Goal: Task Accomplishment & Management: Use online tool/utility

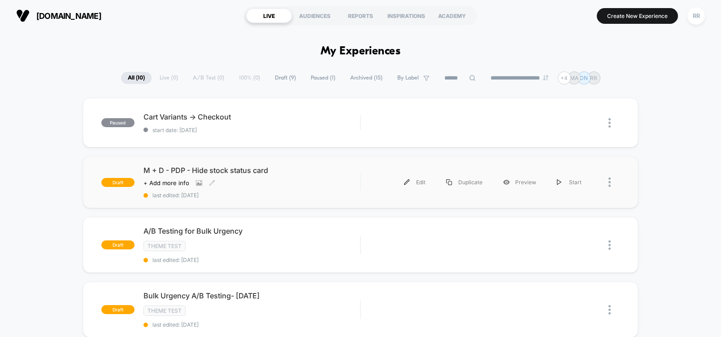
click at [170, 173] on span "M + D - PDP - Hide stock status card" at bounding box center [252, 170] width 217 height 9
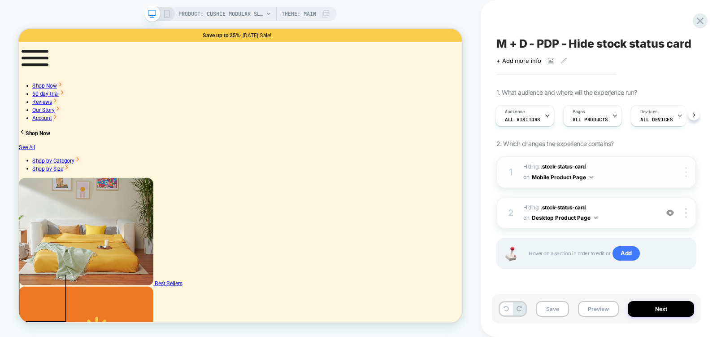
click at [686, 168] on img at bounding box center [687, 172] width 2 height 10
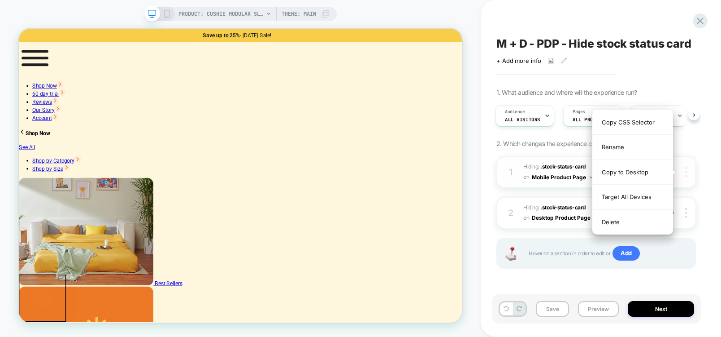
click at [686, 168] on img at bounding box center [687, 172] width 2 height 10
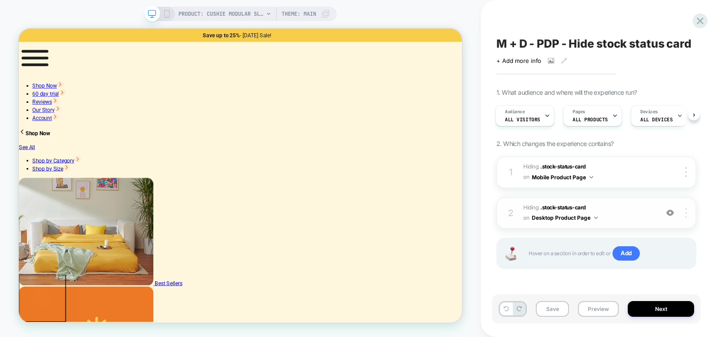
click at [686, 214] on img at bounding box center [687, 213] width 2 height 10
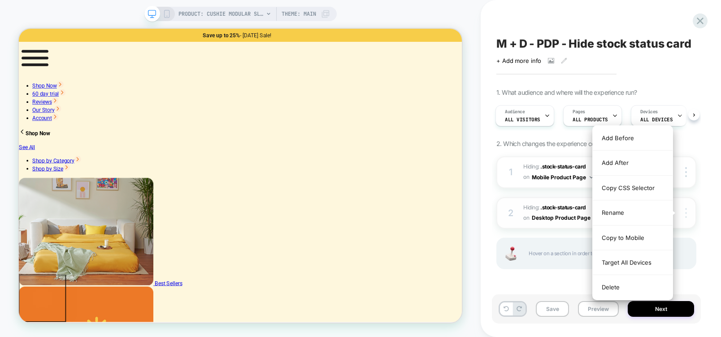
click at [686, 214] on img at bounding box center [687, 213] width 2 height 10
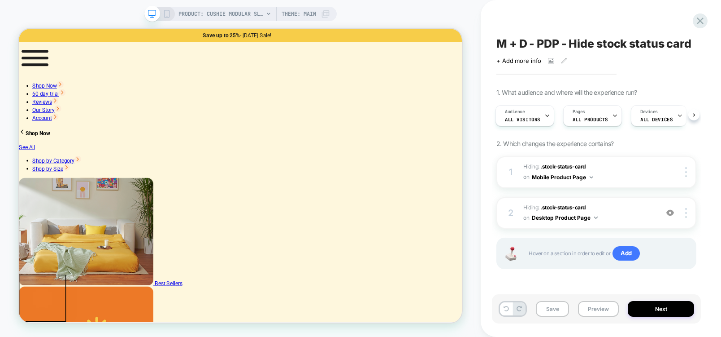
click at [718, 190] on div "M + D - PDP - Hide stock status card Click to view images Click to edit experie…" at bounding box center [601, 168] width 240 height 337
click at [662, 306] on button "Next" at bounding box center [661, 309] width 66 height 16
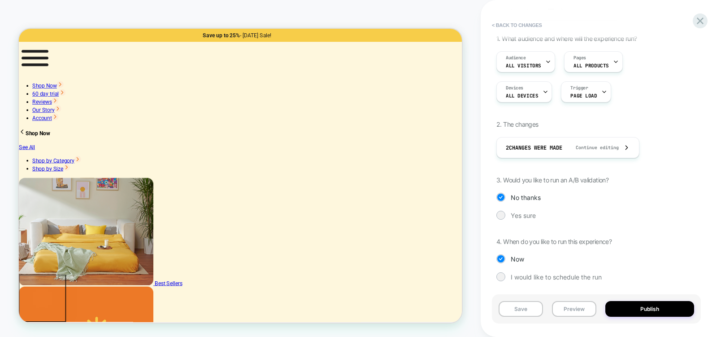
scroll to position [70, 0]
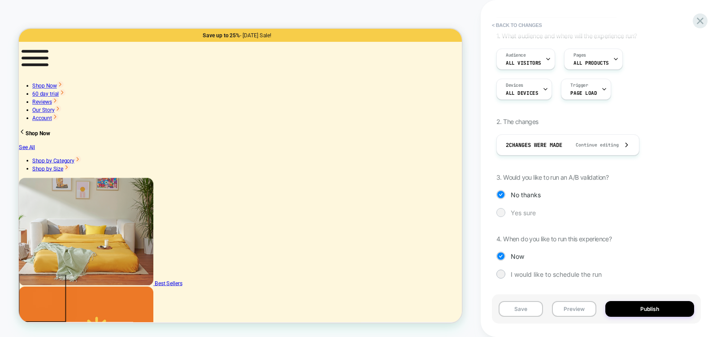
click at [504, 209] on div at bounding box center [501, 212] width 9 height 9
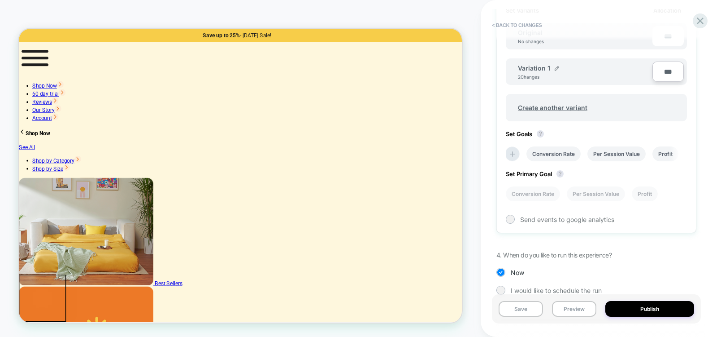
scroll to position [315, 0]
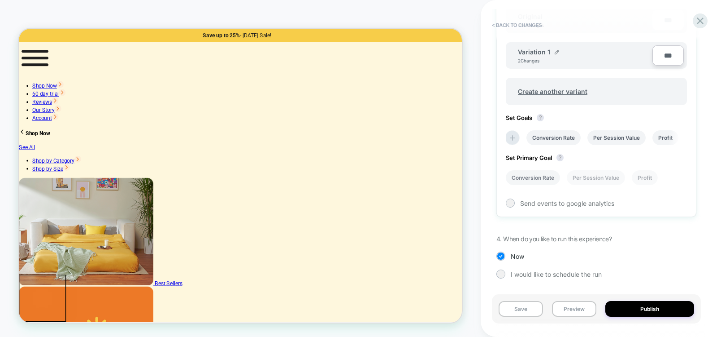
click at [533, 181] on li "Conversion Rate" at bounding box center [533, 177] width 54 height 15
click at [543, 140] on li "Conversion Rate" at bounding box center [538, 137] width 54 height 15
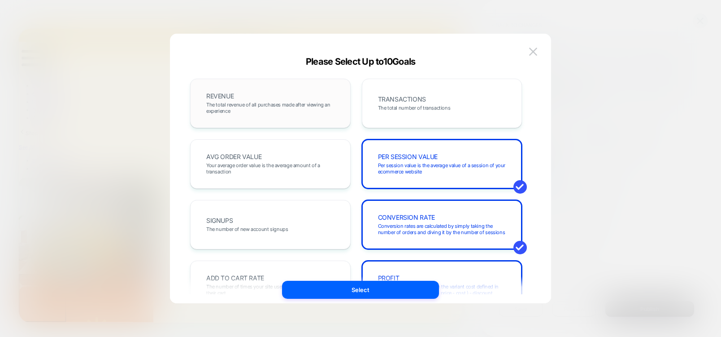
click at [291, 100] on div "REVENUE The total revenue of all purchases made after viewing an experience" at bounding box center [271, 103] width 142 height 31
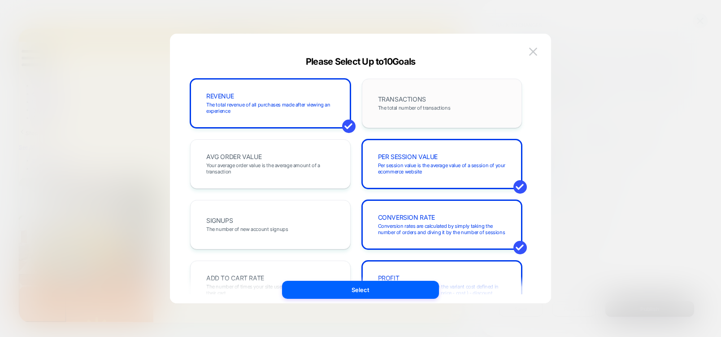
click at [427, 95] on div "TRANSACTIONS The total number of transactions" at bounding box center [443, 103] width 142 height 31
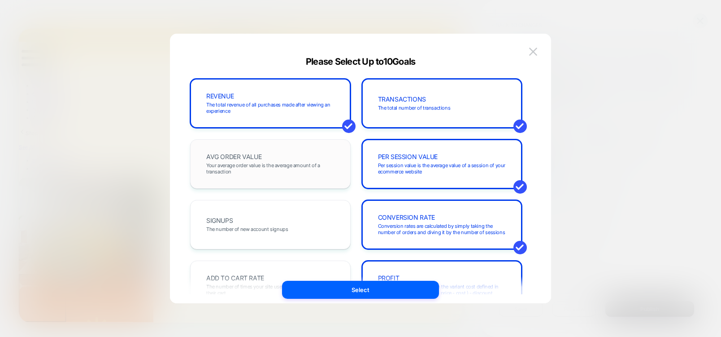
click at [328, 151] on div "AVG ORDER VALUE Your average order value is the average amount of a transaction" at bounding box center [271, 164] width 142 height 31
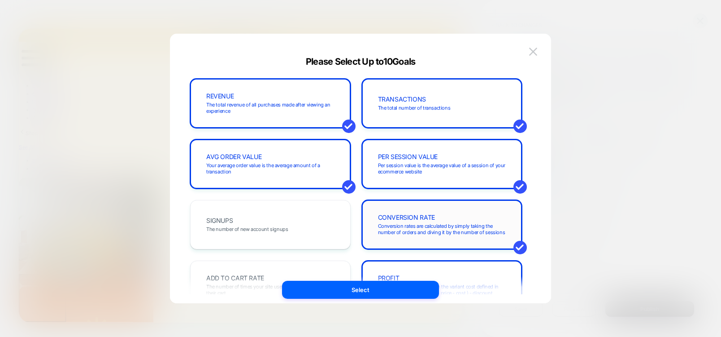
scroll to position [108, 0]
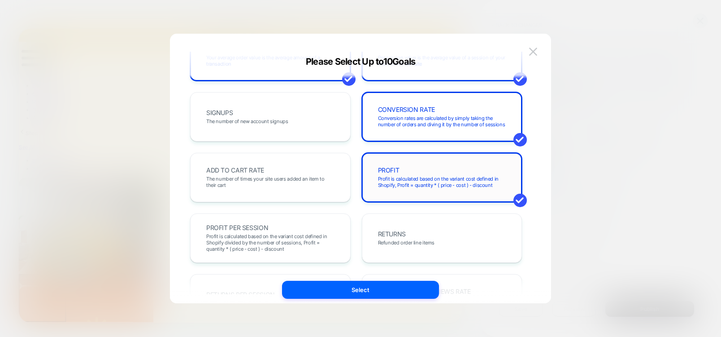
click at [412, 184] on span "Profit is calculated based on the variant cost defined in Shopify, Profit = qua…" at bounding box center [442, 181] width 128 height 13
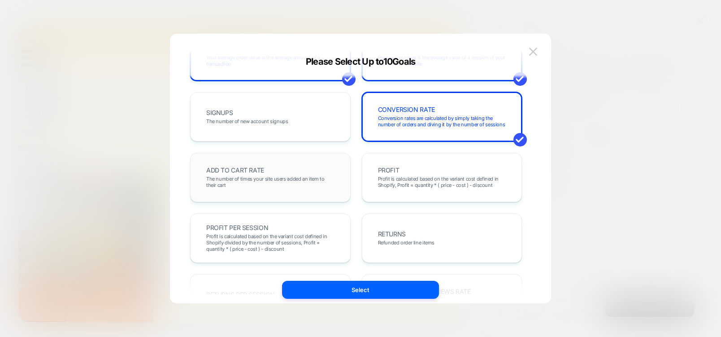
click at [236, 181] on span "The number of times your site users added an item to their cart" at bounding box center [270, 181] width 128 height 13
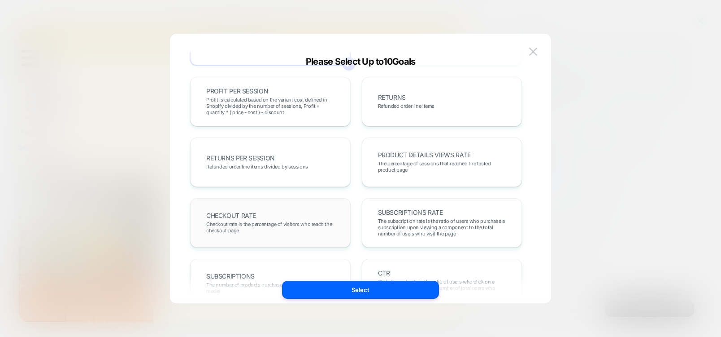
scroll to position [269, 0]
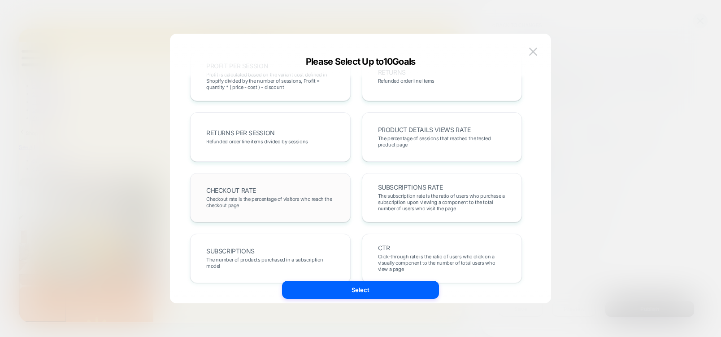
click at [262, 193] on div "CHECKOUT RATE Checkout rate is the percentage of visitors who reach the checkou…" at bounding box center [271, 197] width 142 height 31
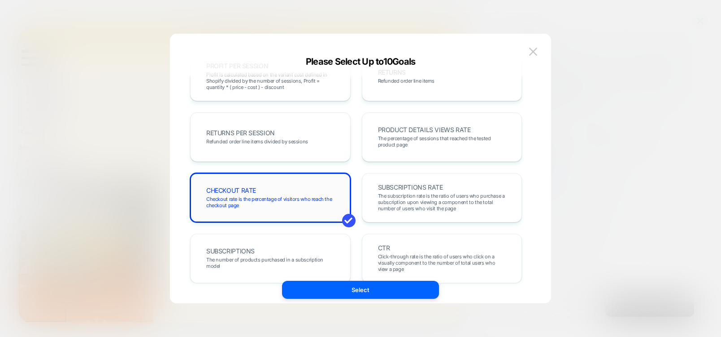
scroll to position [345, 0]
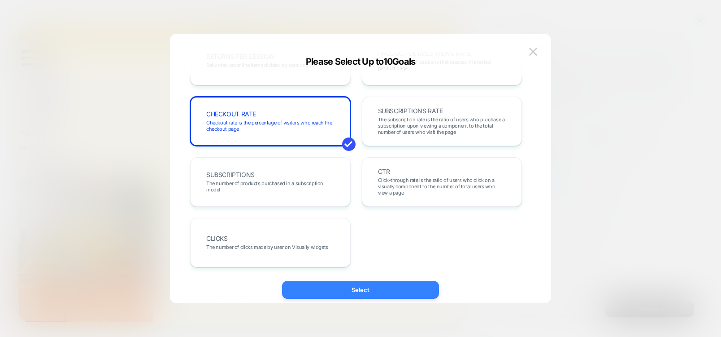
drag, startPoint x: 372, startPoint y: 290, endPoint x: 488, endPoint y: 348, distance: 129.6
click at [372, 290] on button "Select" at bounding box center [360, 289] width 157 height 18
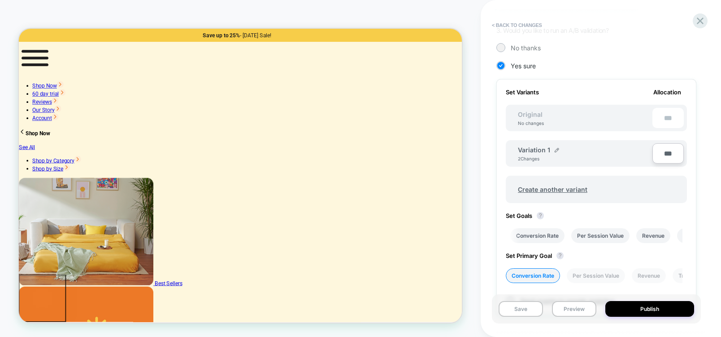
scroll to position [207, 0]
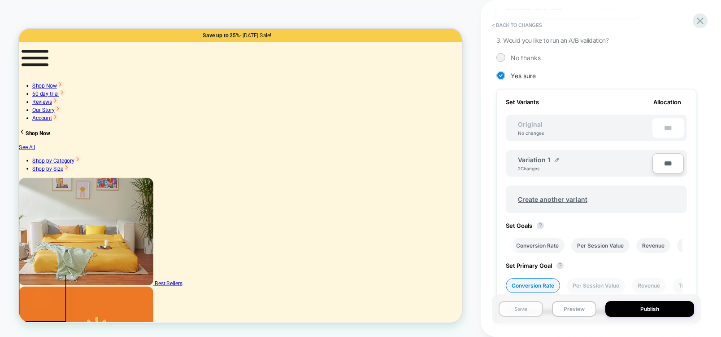
click at [509, 310] on button "Save" at bounding box center [521, 309] width 44 height 16
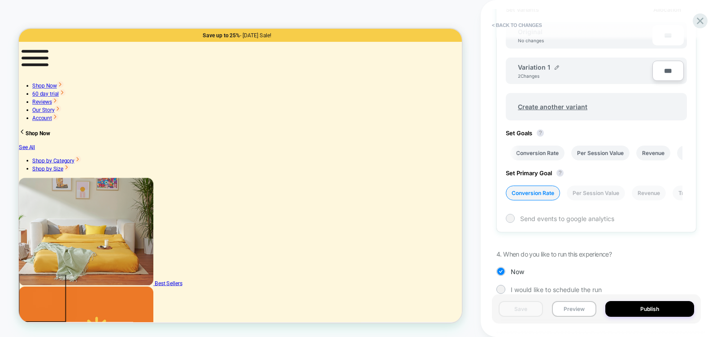
scroll to position [315, 0]
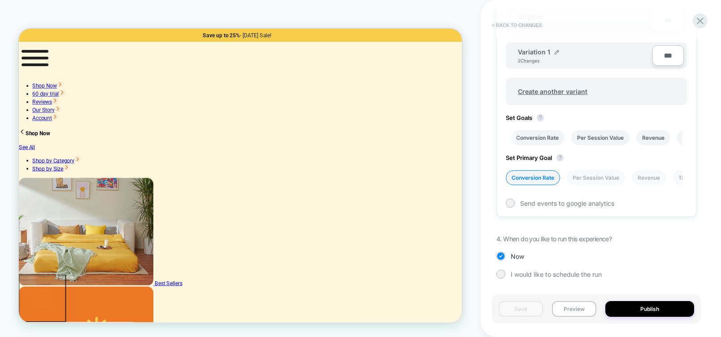
click at [531, 24] on button "< Back to changes" at bounding box center [517, 25] width 59 height 14
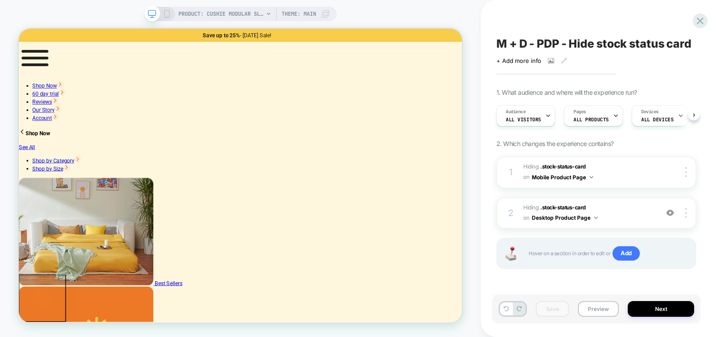
scroll to position [0, 0]
click at [645, 309] on button "Next" at bounding box center [661, 309] width 66 height 16
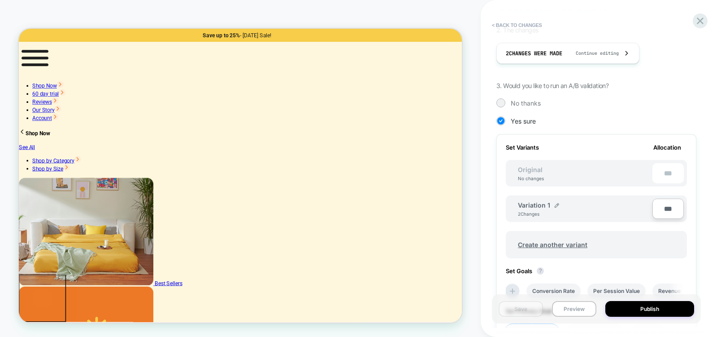
scroll to position [0, 0]
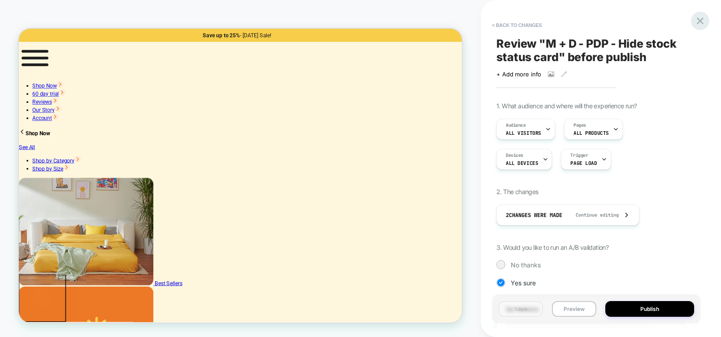
click at [699, 20] on icon at bounding box center [701, 21] width 12 height 12
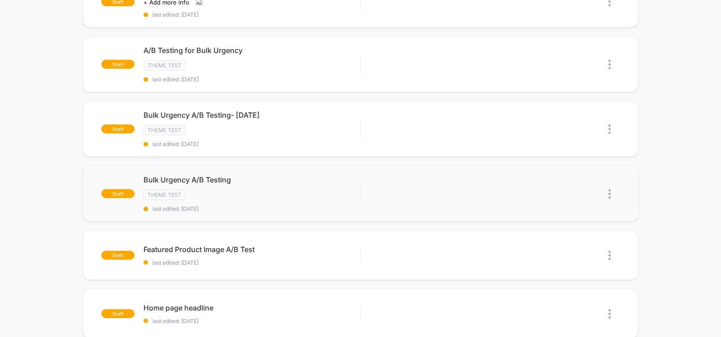
scroll to position [162, 0]
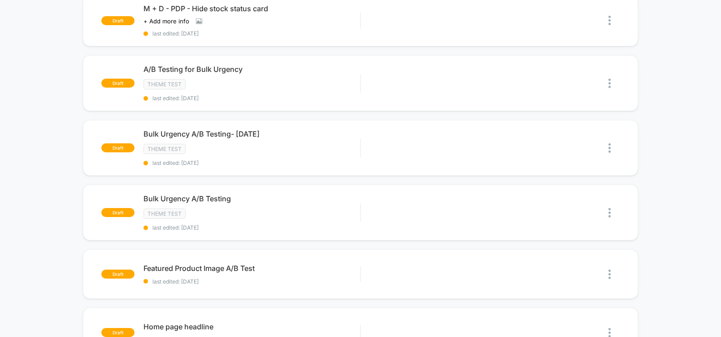
click at [685, 179] on div "paused Cart Variants -> Checkout start date: [DATE] Edit Duplicate Preview Star…" at bounding box center [360, 256] width 721 height 640
click at [610, 216] on img at bounding box center [610, 212] width 2 height 9
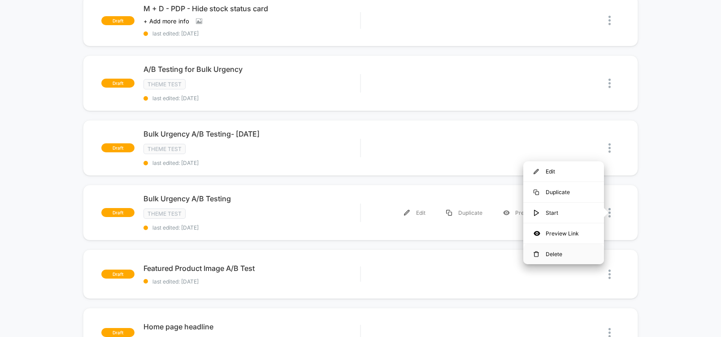
click at [551, 253] on div "Delete" at bounding box center [564, 254] width 81 height 20
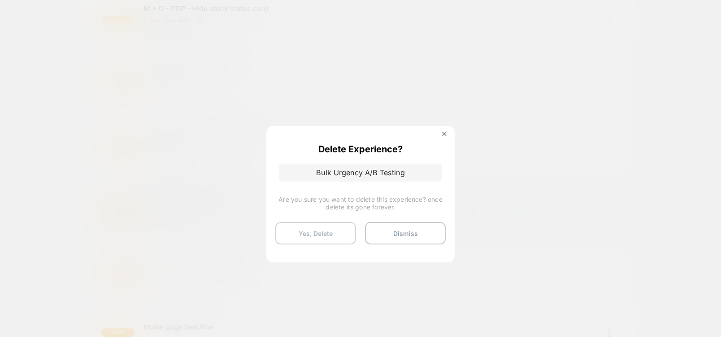
click at [295, 233] on button "Yes, Delete" at bounding box center [315, 233] width 81 height 22
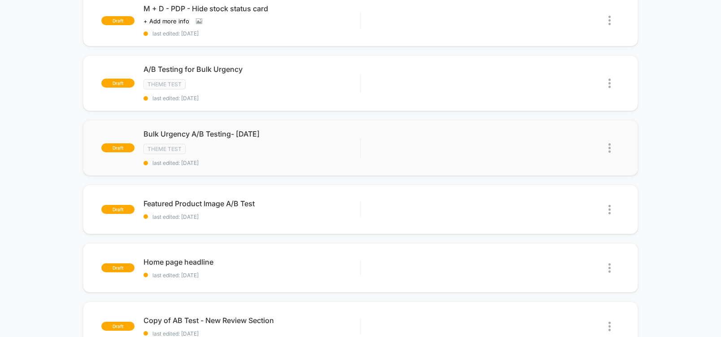
click at [609, 144] on img at bounding box center [610, 147] width 2 height 9
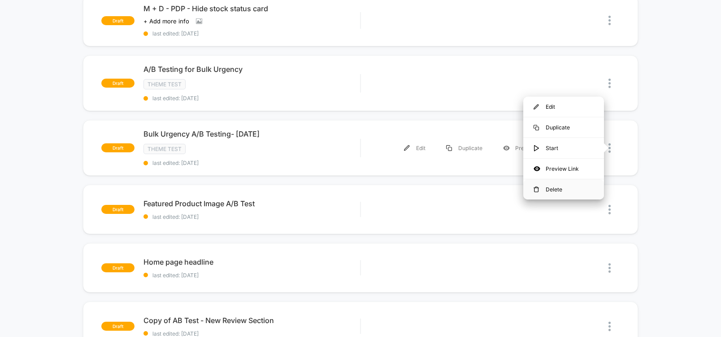
click at [548, 192] on div "Delete" at bounding box center [564, 189] width 81 height 20
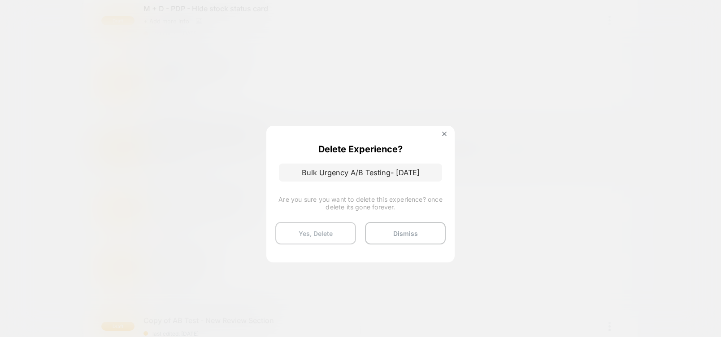
click at [293, 232] on button "Yes, Delete" at bounding box center [315, 233] width 81 height 22
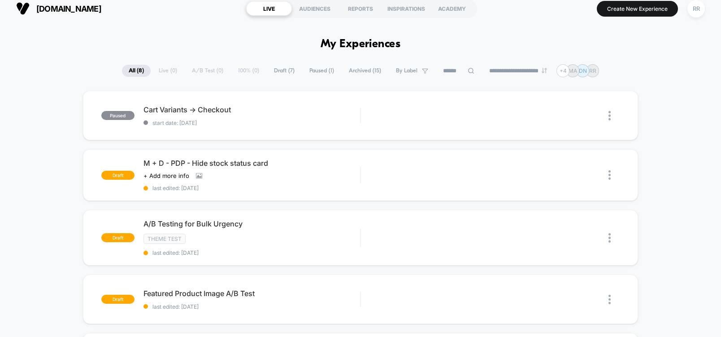
scroll to position [0, 0]
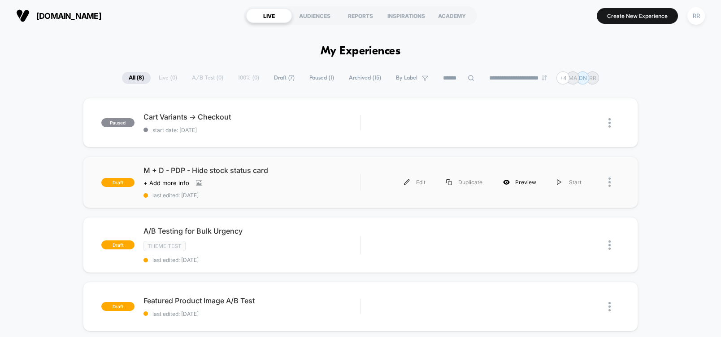
click at [514, 180] on div "Preview" at bounding box center [520, 182] width 54 height 20
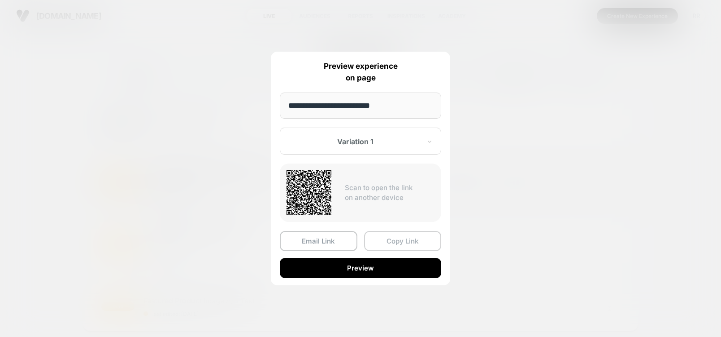
click at [397, 238] on button "Copy Link" at bounding box center [403, 241] width 78 height 20
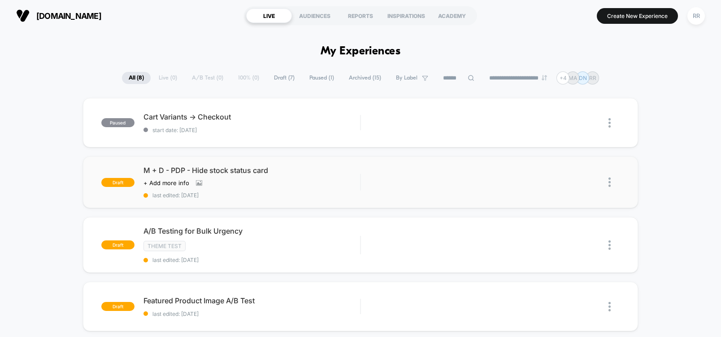
click at [696, 72] on div "**********" at bounding box center [360, 77] width 721 height 13
click at [426, 182] on div "Edit" at bounding box center [415, 182] width 42 height 20
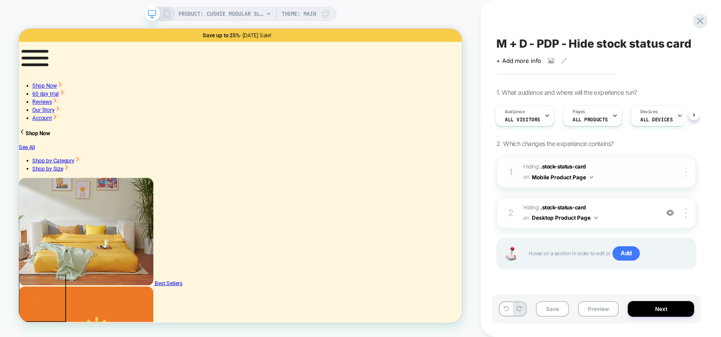
click at [686, 174] on img at bounding box center [687, 172] width 2 height 10
click at [713, 168] on div "M + D - PDP - Hide stock status card Click to view images Click to edit experie…" at bounding box center [601, 168] width 240 height 337
click at [600, 217] on span "Hiding : .stock-status-card .stock-status-card on Desktop Product Page" at bounding box center [589, 212] width 131 height 21
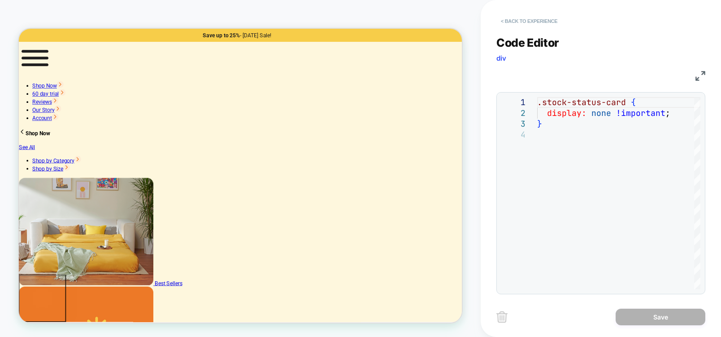
click at [520, 18] on button "< Back to experience" at bounding box center [530, 21] width 66 height 14
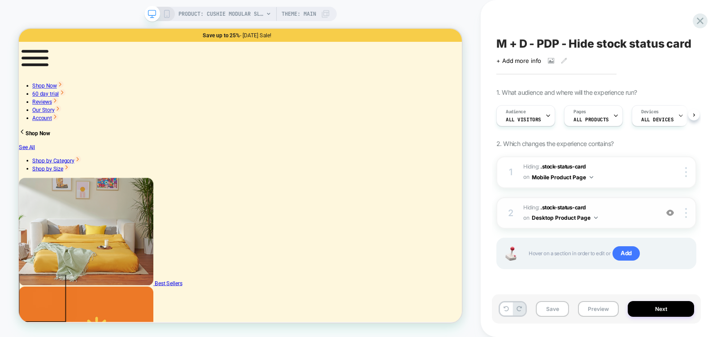
scroll to position [0, 0]
click at [560, 177] on button "Mobile Product Page" at bounding box center [562, 176] width 61 height 11
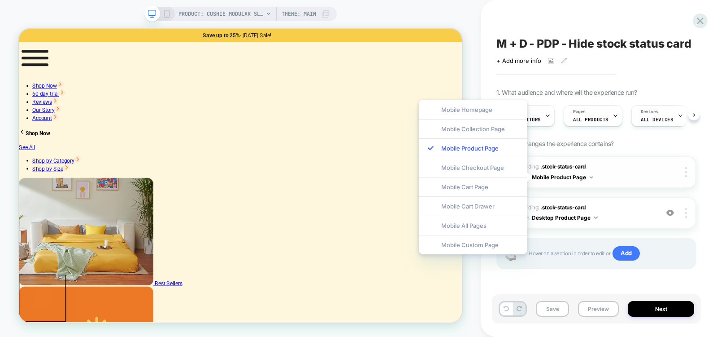
click at [560, 177] on button "Mobile Product Page" at bounding box center [562, 176] width 61 height 11
click at [558, 165] on span ".stock-status-card" at bounding box center [564, 166] width 46 height 7
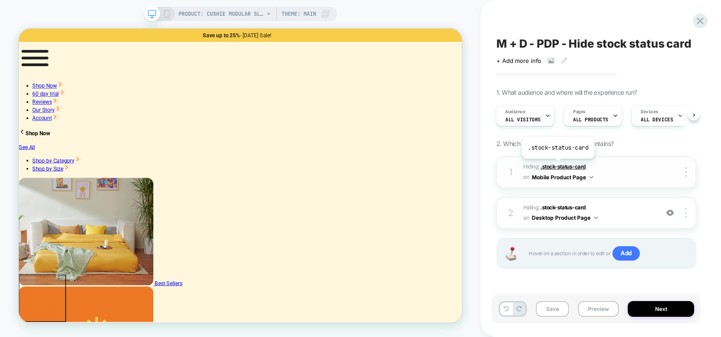
click at [558, 165] on span ".stock-status-card" at bounding box center [564, 166] width 46 height 7
click at [558, 166] on span ".stock-status-card" at bounding box center [564, 166] width 46 height 7
drag, startPoint x: 518, startPoint y: 199, endPoint x: 521, endPoint y: 184, distance: 15.6
click at [521, 184] on div "1 Hiding : .stock-status-card .stock-status-card on Mobile Product Page Copy CS…" at bounding box center [597, 223] width 200 height 135
click at [686, 175] on img at bounding box center [687, 172] width 2 height 10
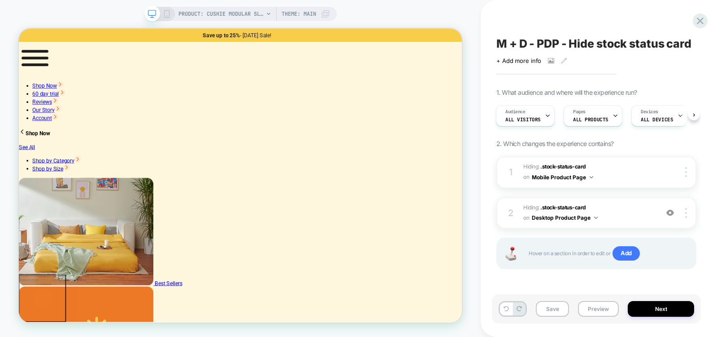
click at [716, 154] on div "M + D - PDP - Hide stock status card Click to view images Click to edit experie…" at bounding box center [601, 168] width 240 height 337
click at [555, 176] on button "Mobile Product Page" at bounding box center [562, 176] width 61 height 11
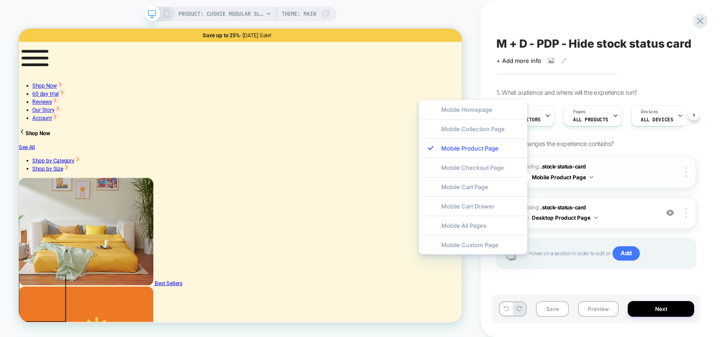
click at [555, 176] on button "Mobile Product Page" at bounding box center [562, 176] width 61 height 11
click at [560, 163] on span ".stock-status-card" at bounding box center [564, 166] width 46 height 7
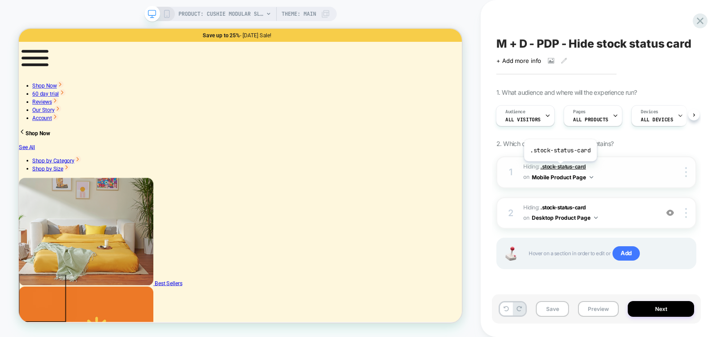
click at [560, 168] on span ".stock-status-card" at bounding box center [564, 166] width 46 height 7
click at [569, 164] on span ".stock-status-card" at bounding box center [564, 166] width 46 height 7
click at [688, 174] on div at bounding box center [687, 172] width 17 height 10
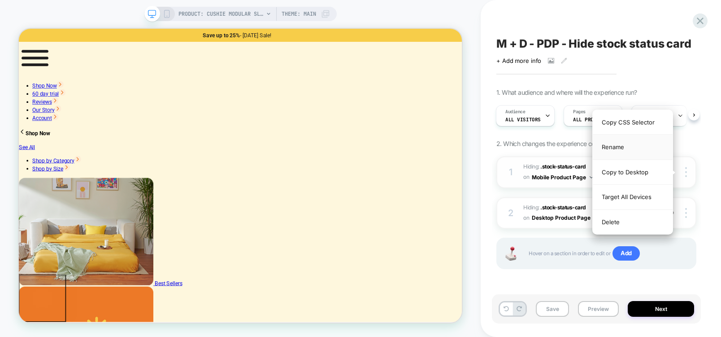
click at [615, 144] on div "Rename" at bounding box center [633, 147] width 80 height 25
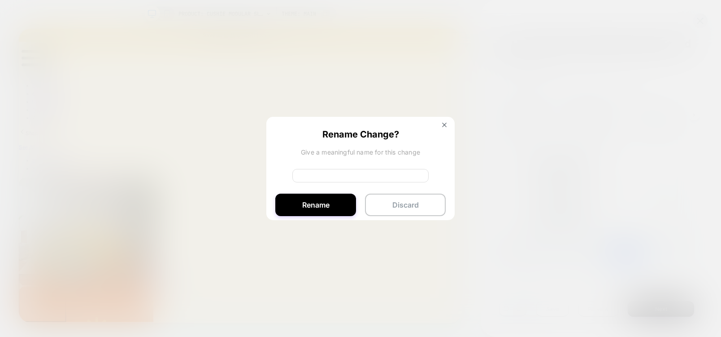
click at [446, 122] on div "Rename Change? Give a meaningful name for this change Rename Discard" at bounding box center [361, 171] width 188 height 108
click at [440, 123] on button at bounding box center [445, 126] width 10 height 8
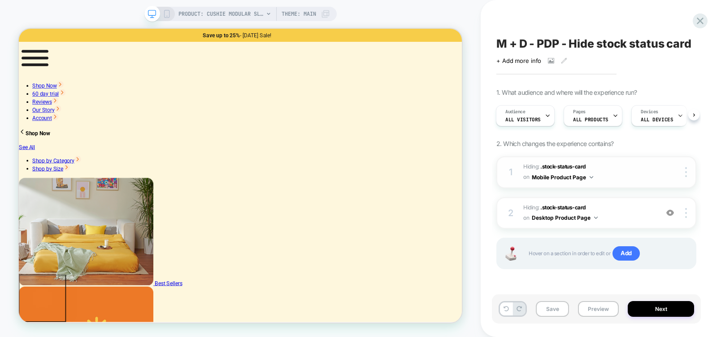
click at [593, 178] on img at bounding box center [592, 177] width 4 height 2
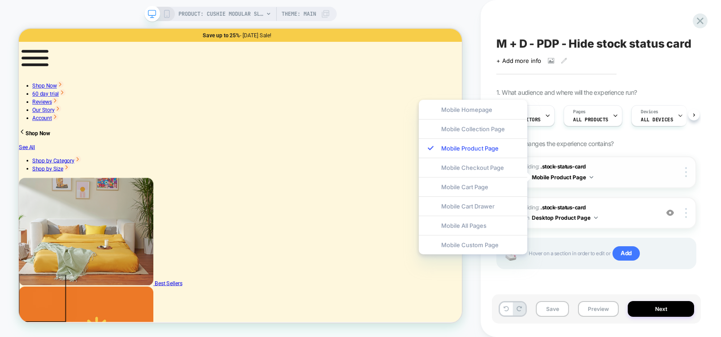
click at [592, 178] on img at bounding box center [592, 177] width 4 height 2
click at [689, 172] on div at bounding box center [687, 172] width 17 height 10
click at [679, 171] on div at bounding box center [687, 172] width 17 height 10
click at [705, 195] on div "M + D - PDP - Hide stock status card Click to view images Click to edit experie…" at bounding box center [601, 168] width 209 height 337
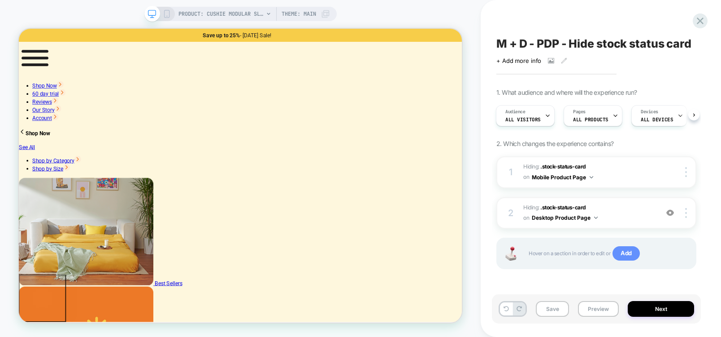
click at [631, 251] on span "Add" at bounding box center [626, 253] width 27 height 14
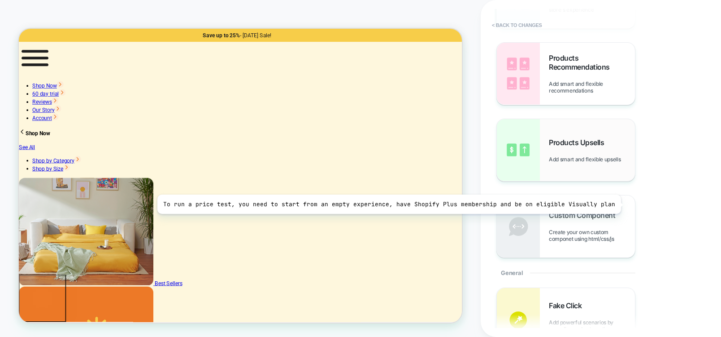
scroll to position [0, 0]
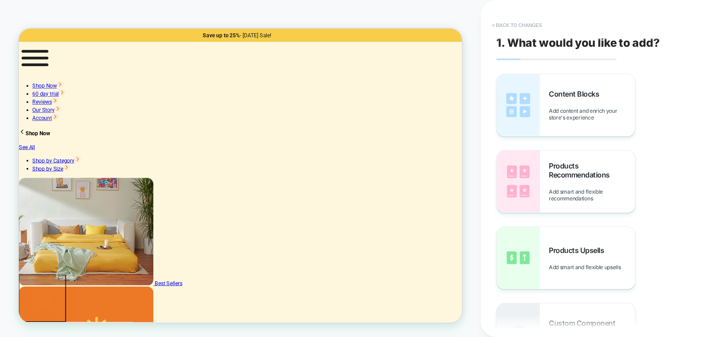
click at [523, 22] on button "< Back to changes" at bounding box center [517, 25] width 59 height 14
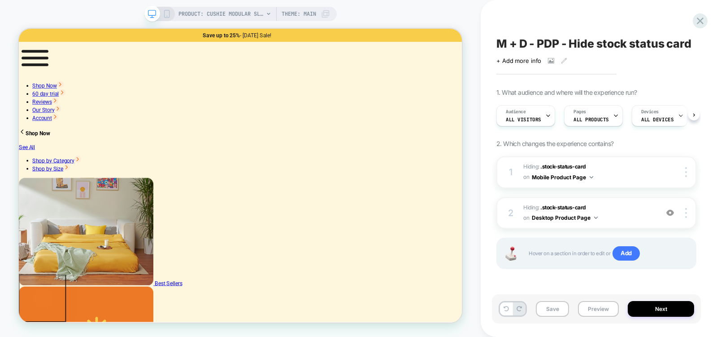
scroll to position [0, 0]
click at [590, 178] on button "Mobile Product Page" at bounding box center [562, 176] width 61 height 11
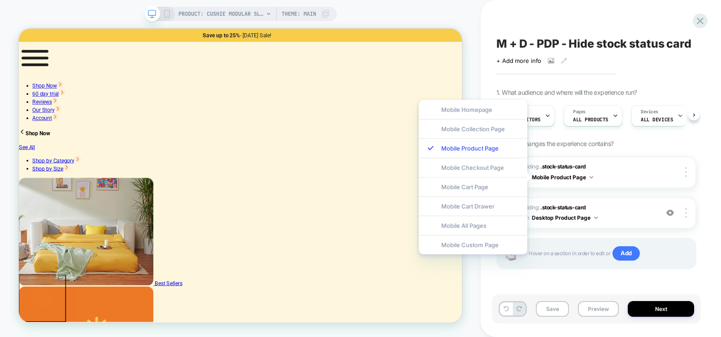
click at [676, 191] on div "1 Hiding : .stock-status-card .stock-status-card on Mobile Product Page Copy CS…" at bounding box center [597, 223] width 200 height 135
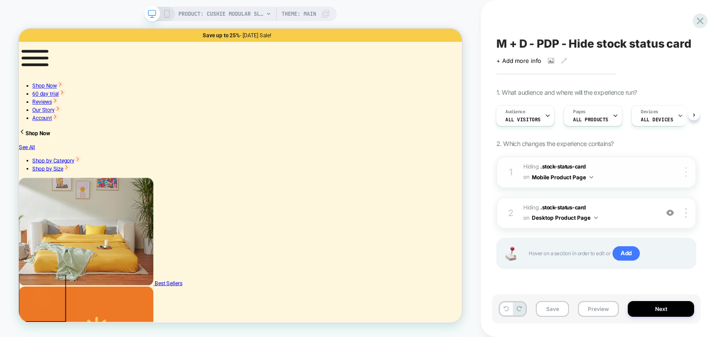
click at [686, 167] on img at bounding box center [687, 172] width 2 height 10
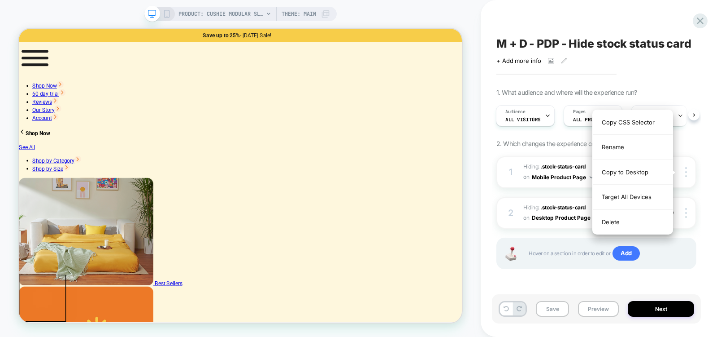
click at [690, 144] on div "1. What audience and where will the experience run? Audience All Visitors Pages…" at bounding box center [597, 189] width 200 height 203
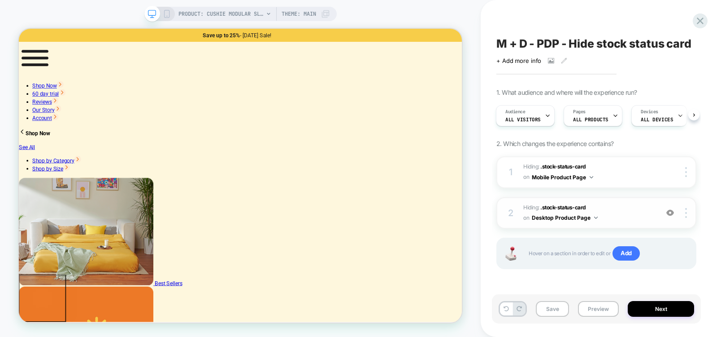
click at [597, 216] on button "Desktop Product Page" at bounding box center [565, 217] width 66 height 11
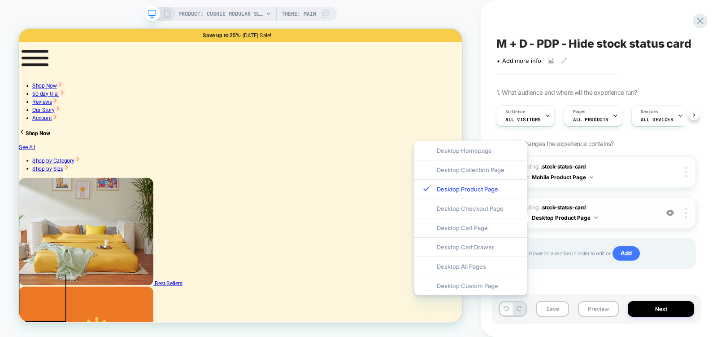
click at [597, 216] on button "Desktop Product Page" at bounding box center [565, 217] width 66 height 11
click at [565, 206] on span ".stock-status-card" at bounding box center [564, 207] width 46 height 7
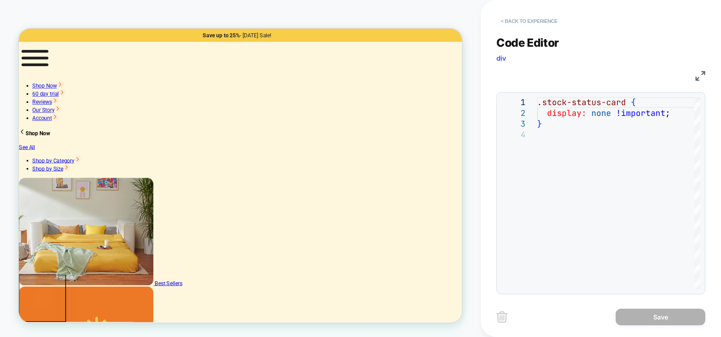
click at [503, 22] on button "< Back to experience" at bounding box center [530, 21] width 66 height 14
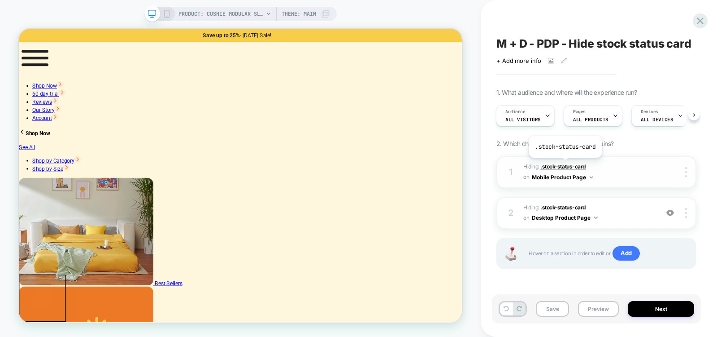
click at [565, 164] on span ".stock-status-card" at bounding box center [564, 166] width 46 height 7
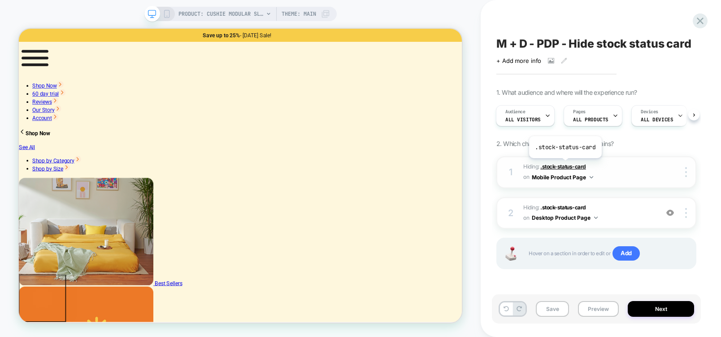
click at [565, 165] on span ".stock-status-card" at bounding box center [564, 166] width 46 height 7
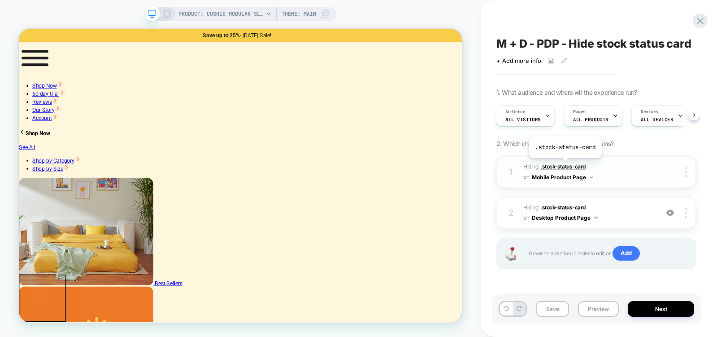
click at [565, 165] on span ".stock-status-card" at bounding box center [564, 166] width 46 height 7
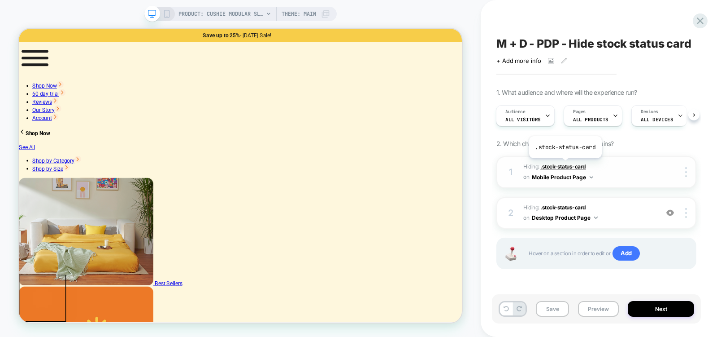
click at [565, 165] on span ".stock-status-card" at bounding box center [564, 166] width 46 height 7
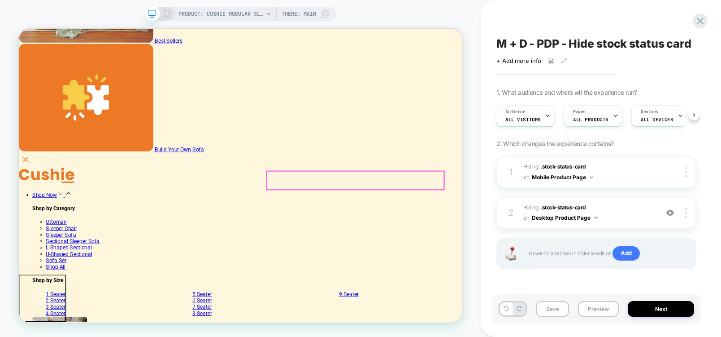
scroll to position [377, 0]
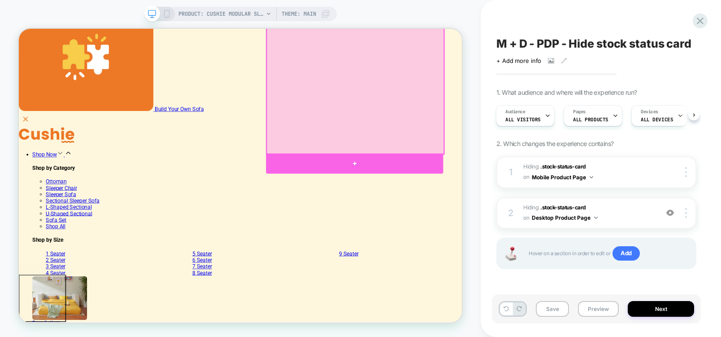
click at [466, 203] on div at bounding box center [467, 208] width 236 height 27
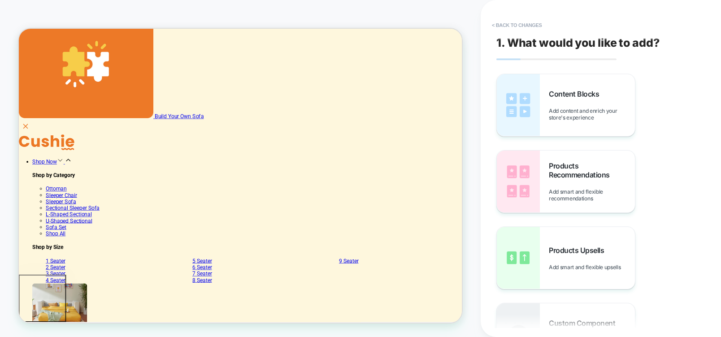
scroll to position [0, 0]
click at [508, 22] on button "< Back to changes" at bounding box center [517, 25] width 59 height 14
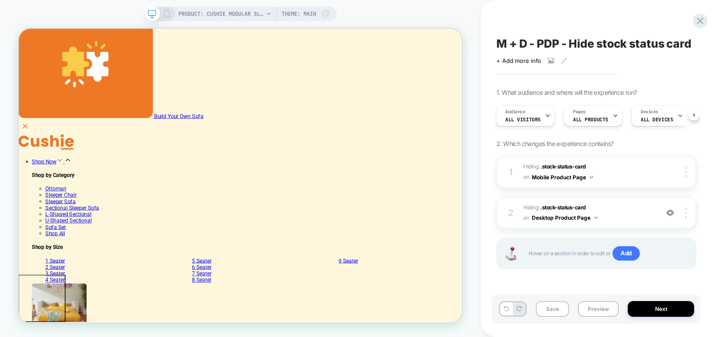
click at [163, 15] on icon at bounding box center [167, 14] width 8 height 8
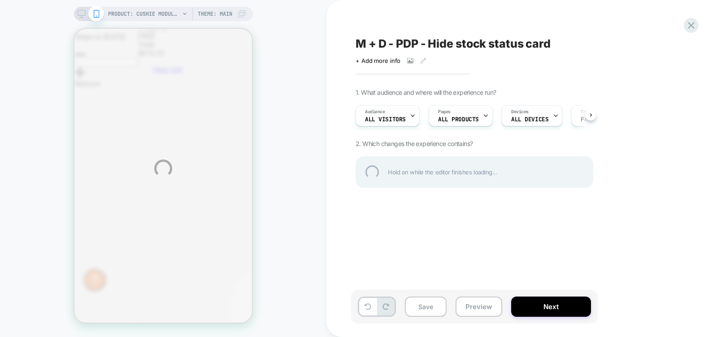
click at [80, 13] on div "PRODUCT: Cushie Modular Sleeper Sofa PRODUCT: Cushie Modular Sleeper Sofa Theme…" at bounding box center [360, 168] width 721 height 337
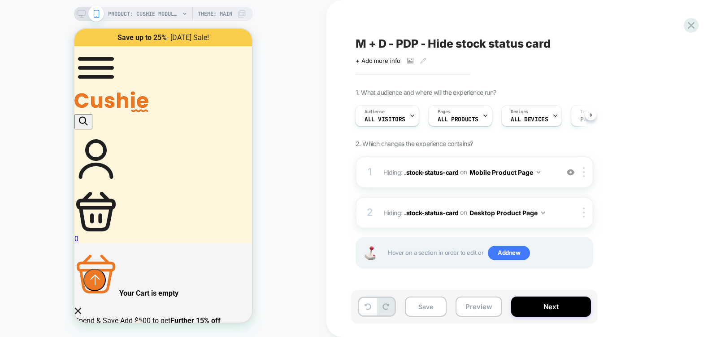
scroll to position [367, 0]
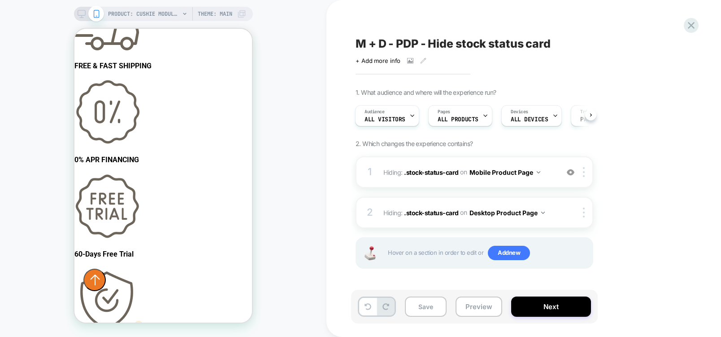
click at [80, 13] on icon at bounding box center [82, 14] width 8 height 8
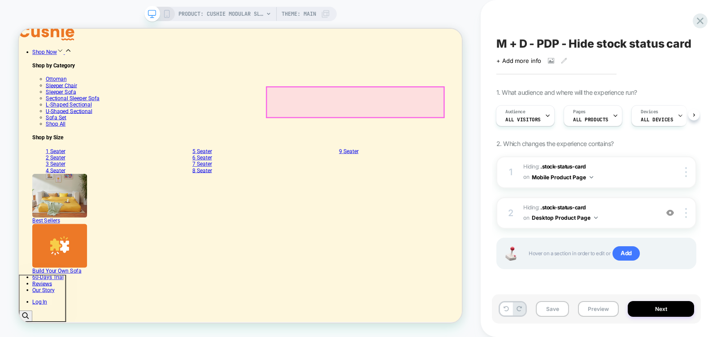
scroll to position [422, 0]
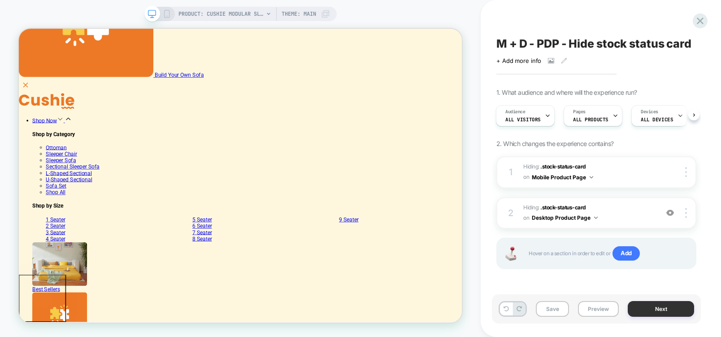
click at [669, 306] on button "Next" at bounding box center [661, 309] width 66 height 16
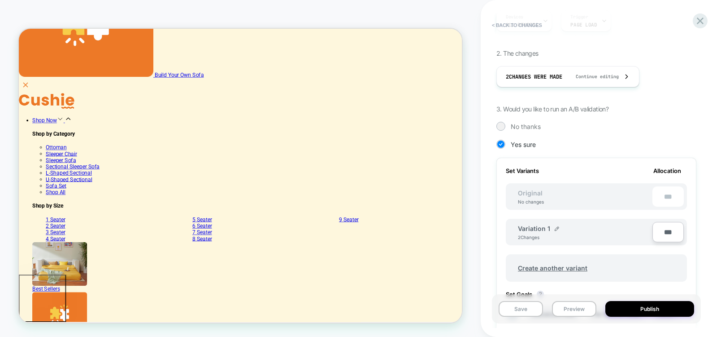
scroll to position [162, 0]
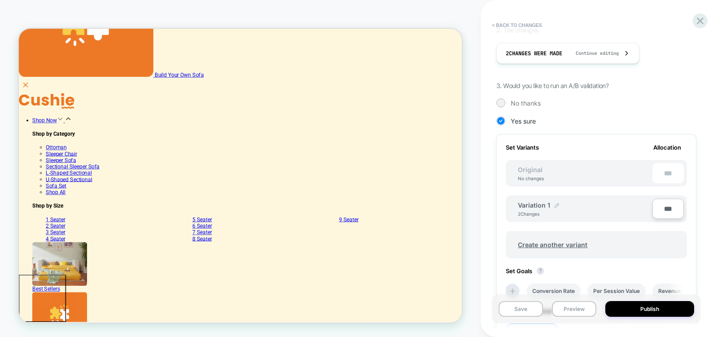
click at [557, 202] on div at bounding box center [557, 204] width 4 height 7
click at [711, 223] on div "**********" at bounding box center [601, 168] width 240 height 337
click at [589, 207] on button at bounding box center [592, 209] width 9 height 9
